Goal: Task Accomplishment & Management: Manage account settings

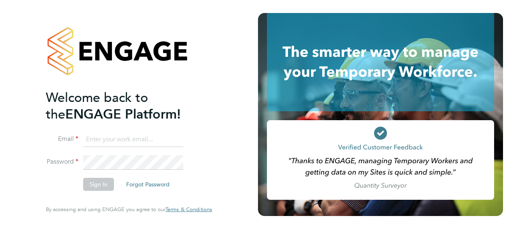
type input "sarah.hennebry@justice.gov.uk"
click at [102, 183] on button "Sign In" at bounding box center [98, 184] width 31 height 13
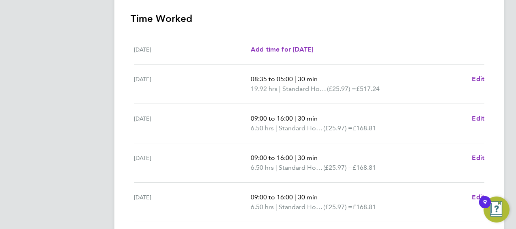
scroll to position [244, 0]
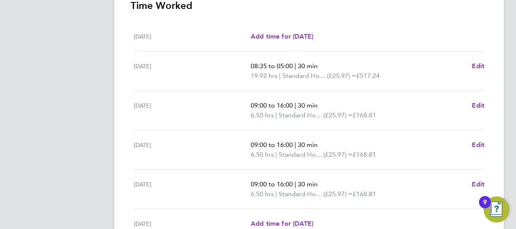
drag, startPoint x: 245, startPoint y: 61, endPoint x: 280, endPoint y: 76, distance: 37.7
click at [280, 76] on div "[DATE] 08:35 to 05:00 | 30 min 19.92 hrs | Standard Hourly (£25.97) = £517.24 E…" at bounding box center [309, 71] width 351 height 39
drag, startPoint x: 278, startPoint y: 75, endPoint x: 259, endPoint y: 68, distance: 20.4
drag, startPoint x: 259, startPoint y: 68, endPoint x: 222, endPoint y: 87, distance: 41.6
click at [222, 87] on div "[DATE] 08:35 to 05:00 | 30 min 19.92 hrs | Standard Hourly (£25.97) = £517.24 E…" at bounding box center [309, 71] width 351 height 39
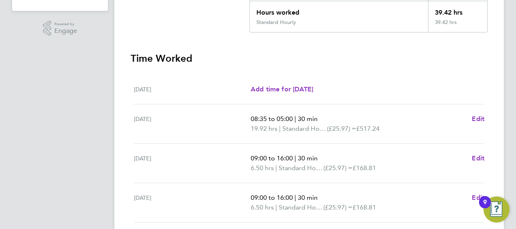
scroll to position [190, 0]
click at [250, 142] on div "[DATE] 08:35 to 05:00 | 30 min 19.92 hrs | Standard Hourly (£25.97) = £517.24 E…" at bounding box center [309, 124] width 351 height 39
click at [277, 128] on span "19.92 hrs" at bounding box center [264, 129] width 27 height 8
drag, startPoint x: 265, startPoint y: 129, endPoint x: 246, endPoint y: 129, distance: 19.1
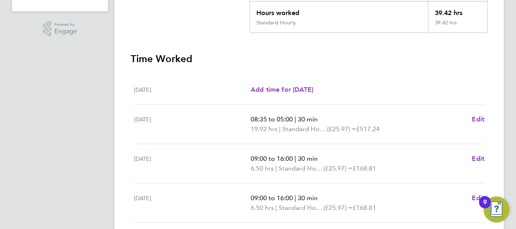
click at [246, 129] on div "[DATE] 08:35 to 05:00 | 30 min 19.92 hrs | Standard Hourly (£25.97) = £517.24 E…" at bounding box center [309, 124] width 351 height 39
drag, startPoint x: 246, startPoint y: 129, endPoint x: 231, endPoint y: 133, distance: 15.1
click at [248, 129] on div "[DATE]" at bounding box center [192, 123] width 117 height 19
click at [231, 133] on div "[DATE]" at bounding box center [192, 123] width 117 height 19
click at [257, 130] on span "19.92 hrs" at bounding box center [264, 129] width 27 height 8
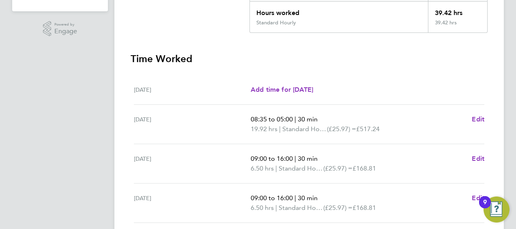
drag, startPoint x: 257, startPoint y: 130, endPoint x: 251, endPoint y: 129, distance: 5.9
click at [251, 129] on span "19.92 hrs" at bounding box center [264, 129] width 27 height 8
drag, startPoint x: 252, startPoint y: 127, endPoint x: 278, endPoint y: 128, distance: 26.0
click at [278, 128] on span "19.92 hrs" at bounding box center [264, 129] width 27 height 8
copy span "19.92 hrs"
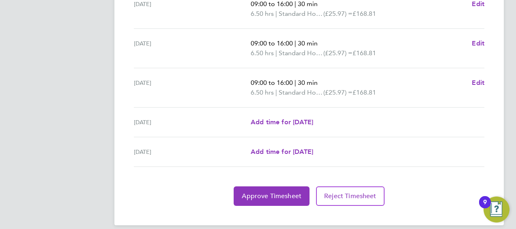
scroll to position [353, 0]
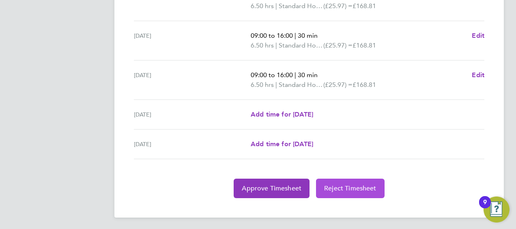
click at [343, 187] on span "Reject Timesheet" at bounding box center [350, 188] width 52 height 8
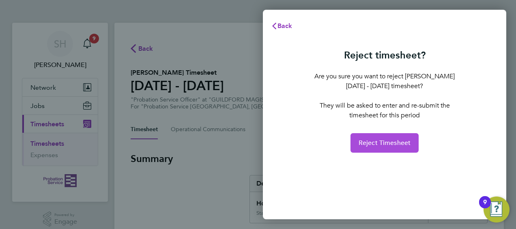
click at [389, 143] on span "Reject Timesheet" at bounding box center [385, 143] width 52 height 8
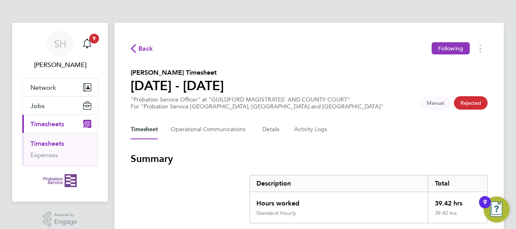
click at [44, 142] on link "Timesheets" at bounding box center [47, 144] width 34 height 8
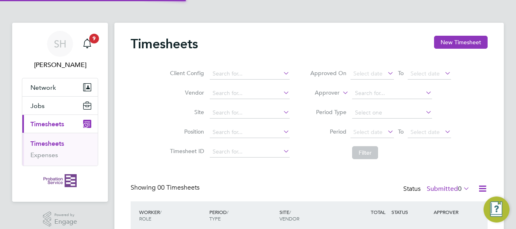
scroll to position [67, 0]
